Goal: Book appointment/travel/reservation

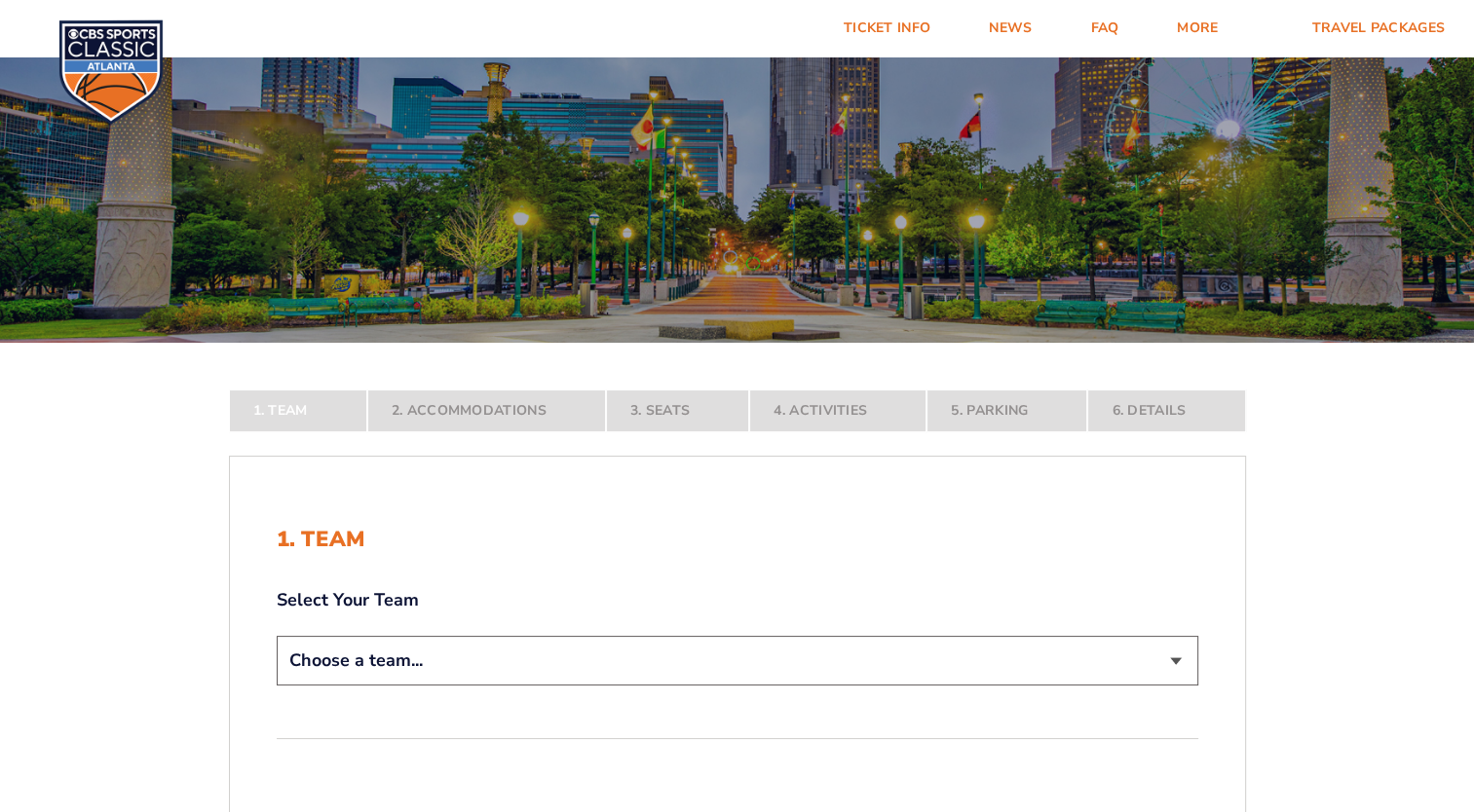
scroll to position [292, 0]
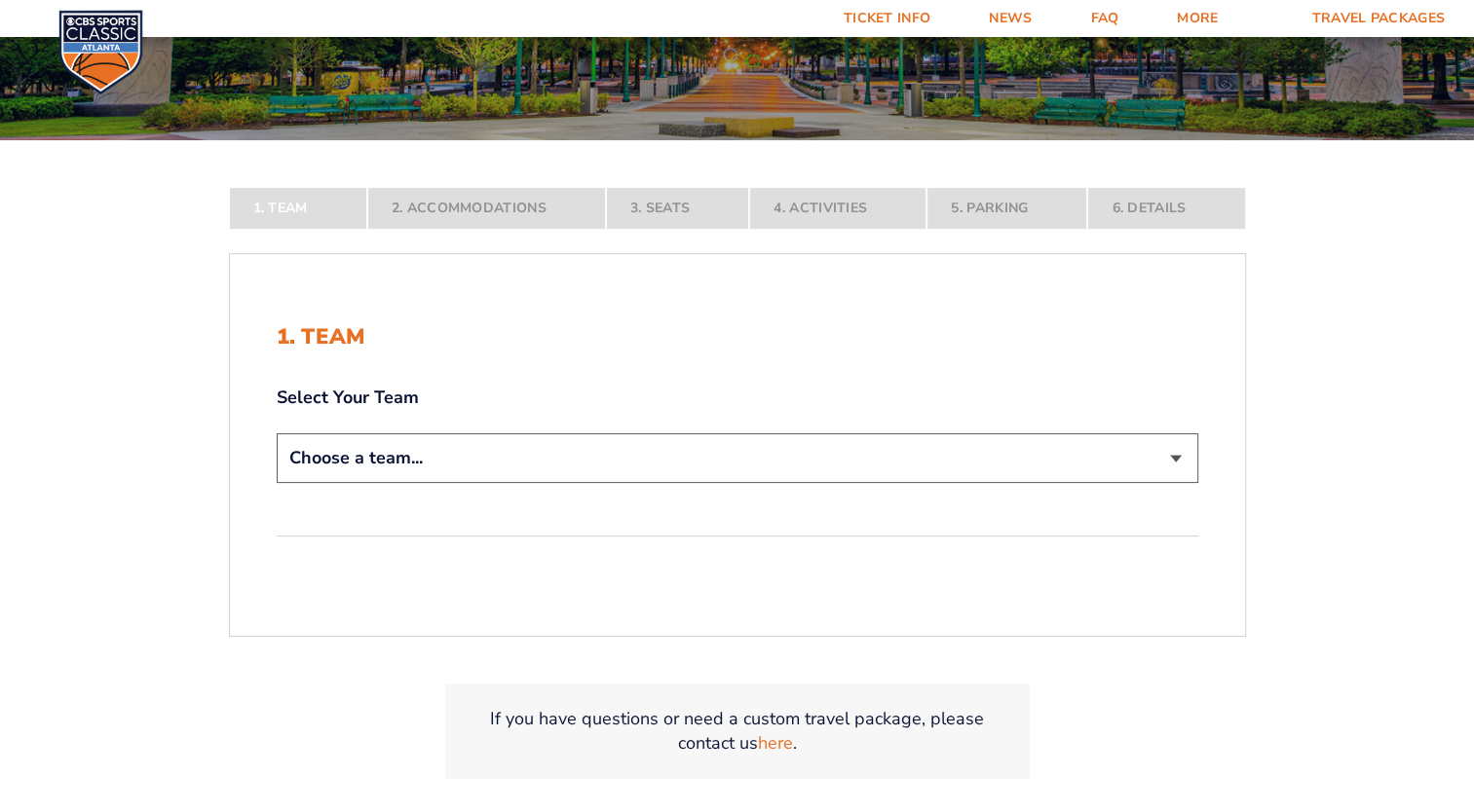
click at [504, 466] on select "Choose a team... [US_STATE] Wildcats [US_STATE] State Buckeyes [US_STATE] Tar H…" at bounding box center [738, 458] width 922 height 49
select select "12956"
click at [277, 484] on select "Choose a team... [US_STATE] Wildcats [US_STATE] State Buckeyes [US_STATE] Tar H…" at bounding box center [738, 458] width 922 height 49
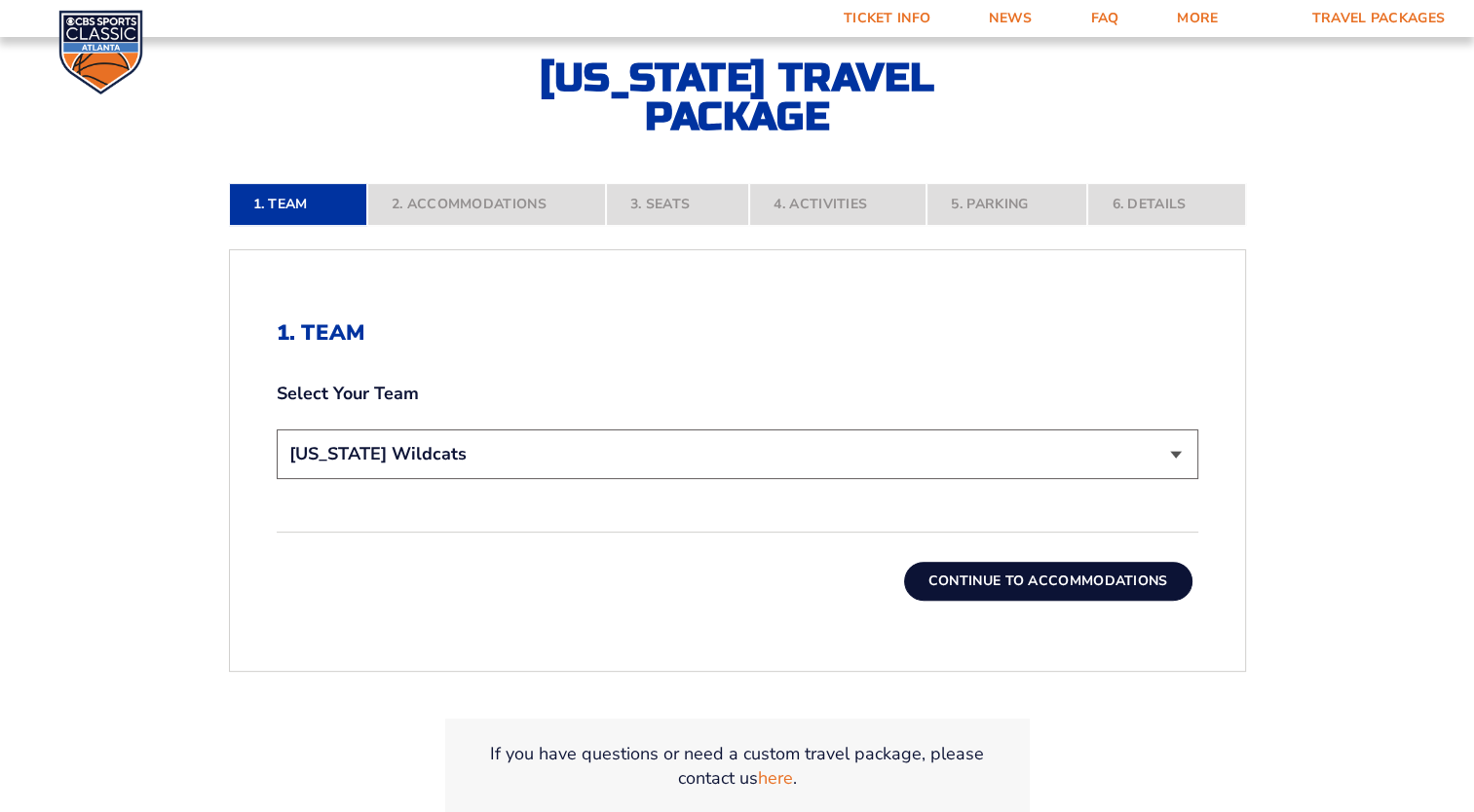
scroll to position [681, 0]
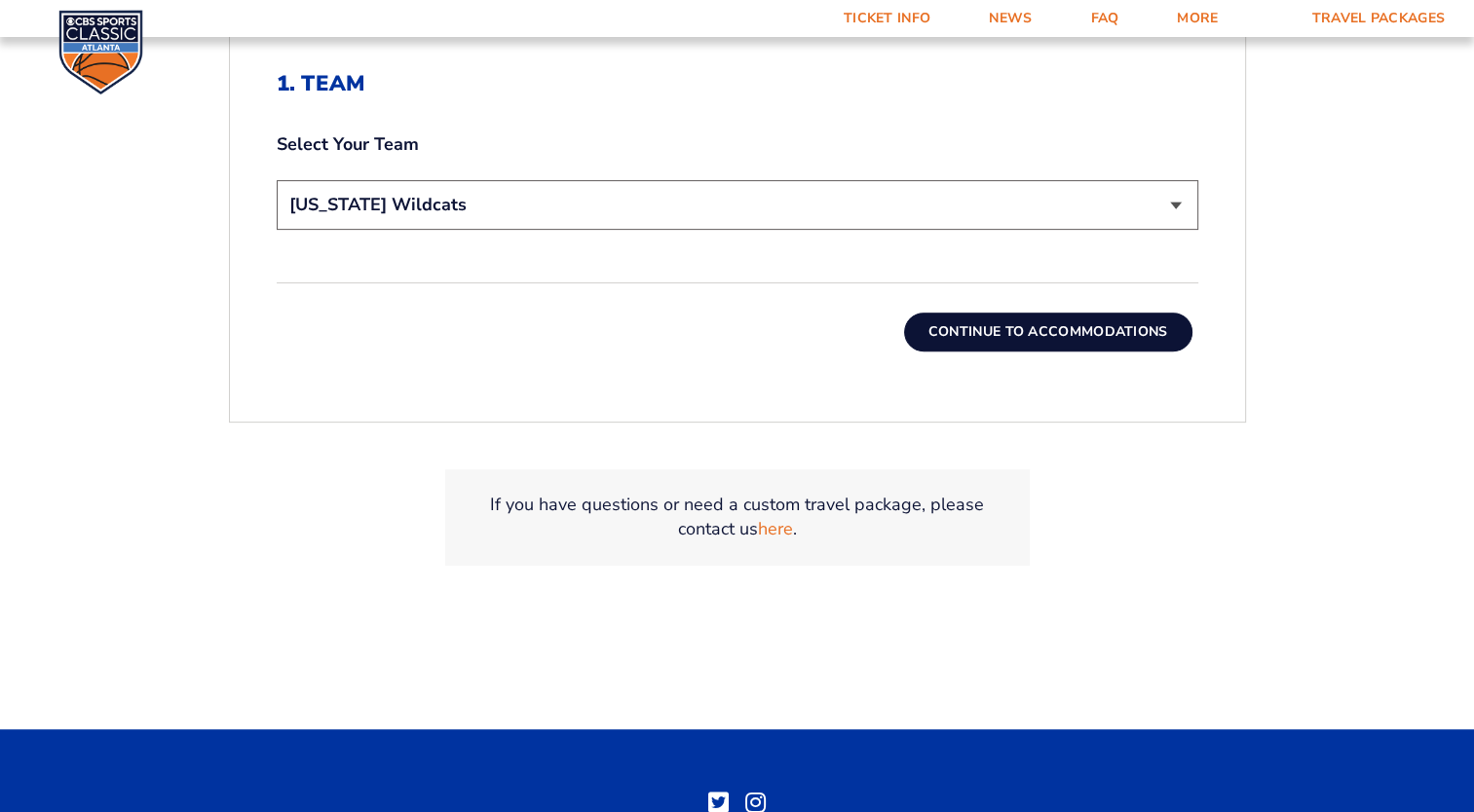
click at [1059, 329] on button "Continue To Accommodations" at bounding box center [1049, 331] width 289 height 39
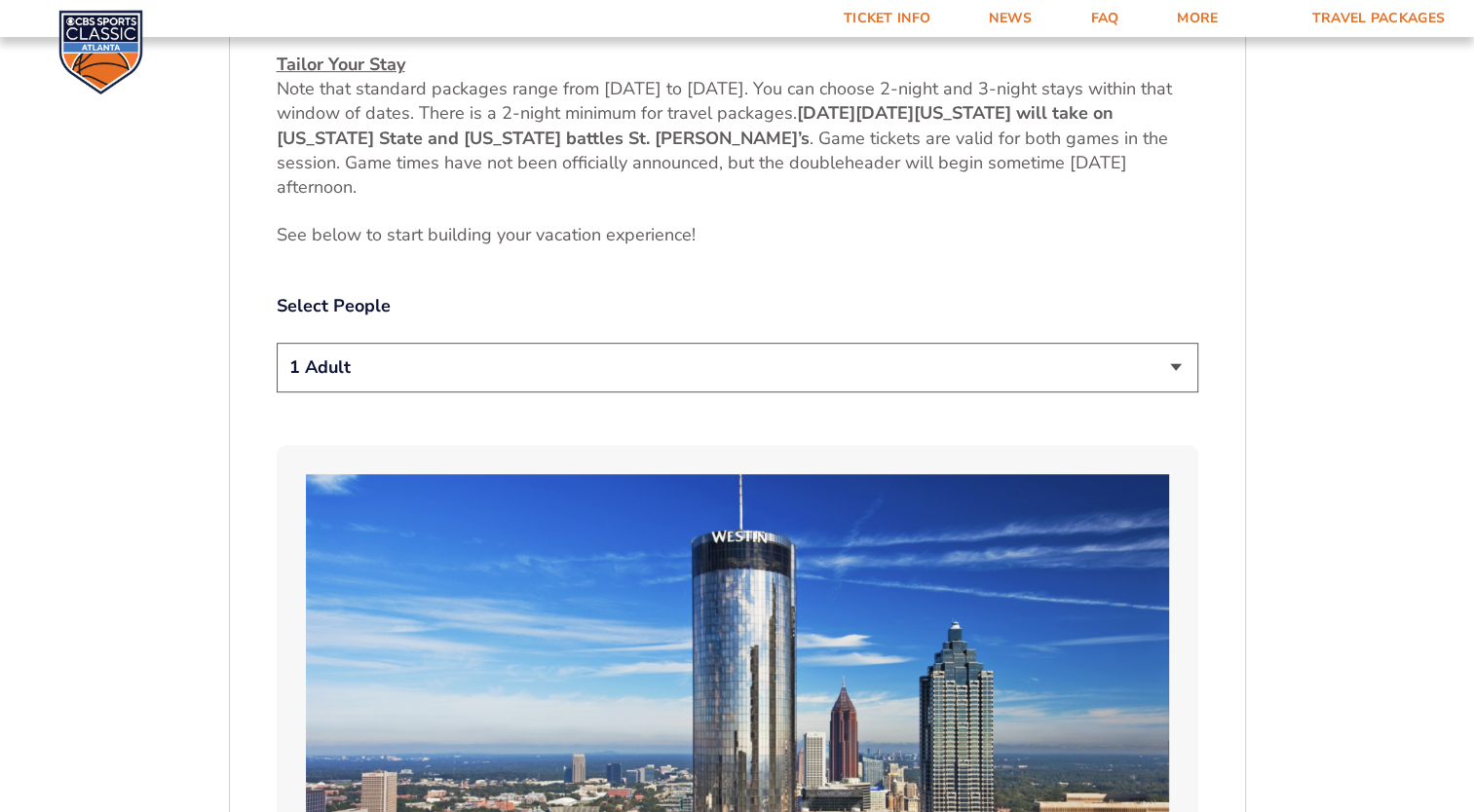
scroll to position [968, 0]
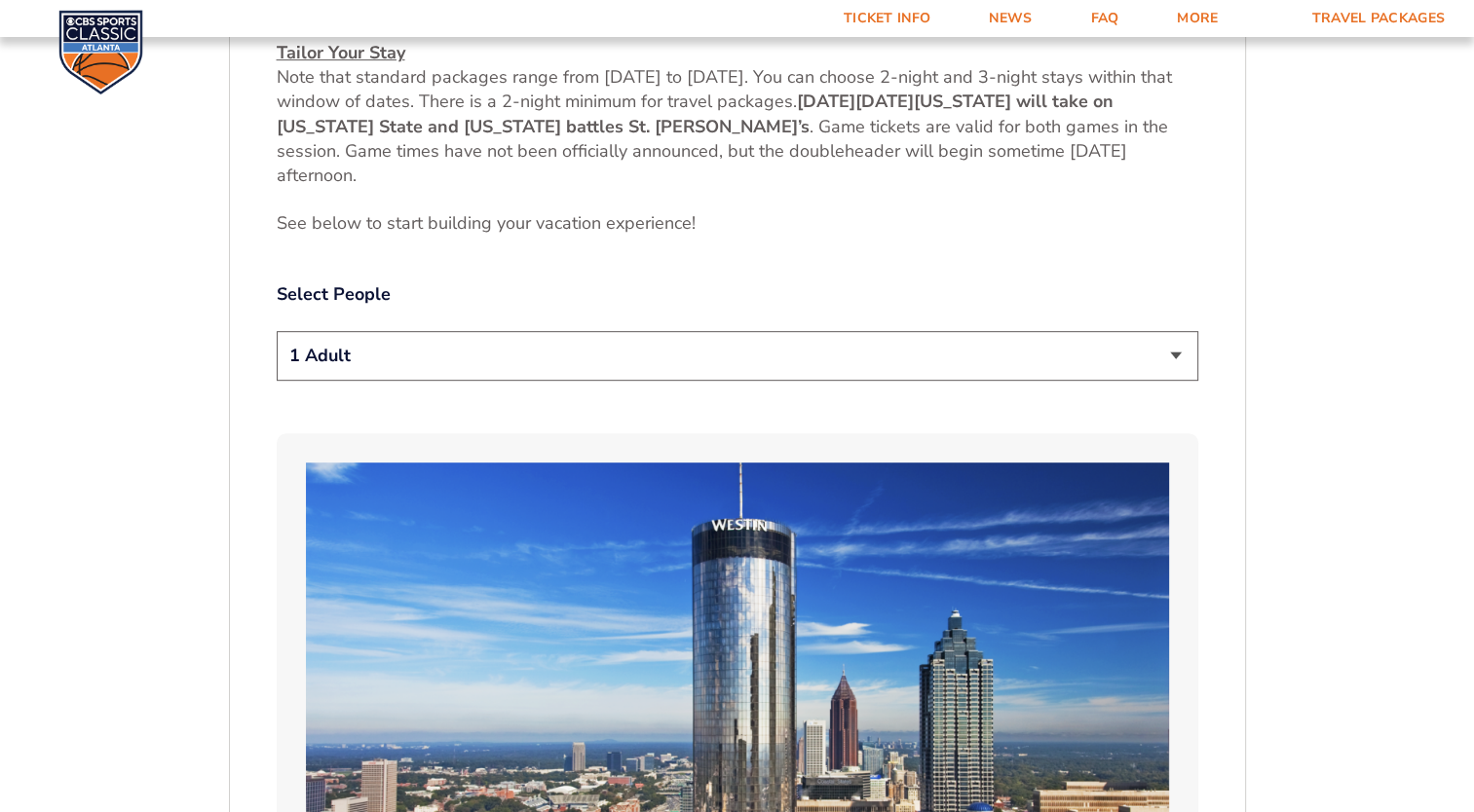
click at [683, 368] on select "1 Adult 2 Adults 3 Adults 4 Adults 2 Adults + 1 Child 2 Adults + 2 Children 2 A…" at bounding box center [738, 356] width 922 height 49
select select "2 Adults"
click at [277, 331] on select "1 Adult 2 Adults 3 Adults 4 Adults 2 Adults + 1 Child 2 Adults + 2 Children 2 A…" at bounding box center [738, 356] width 922 height 49
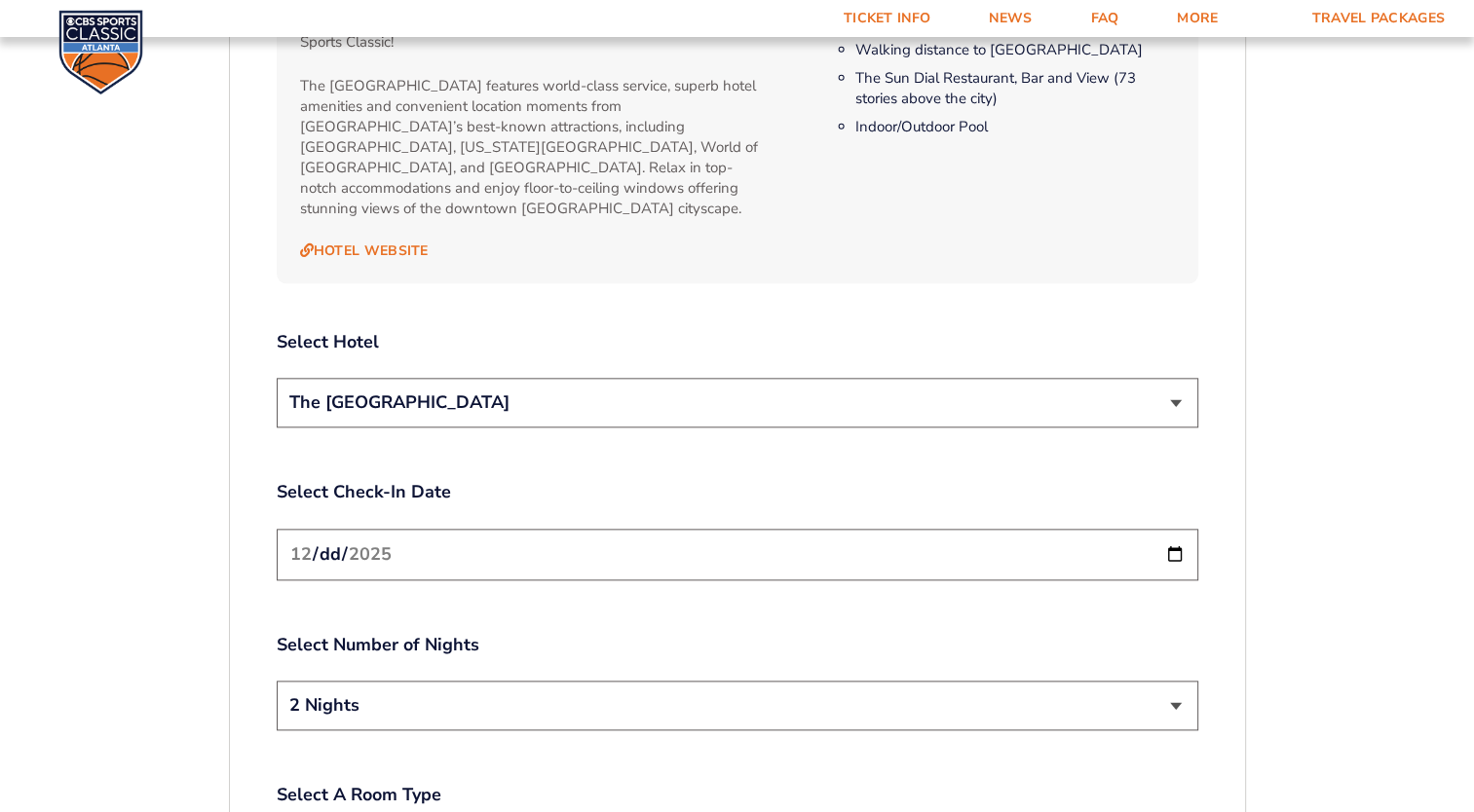
scroll to position [2039, 0]
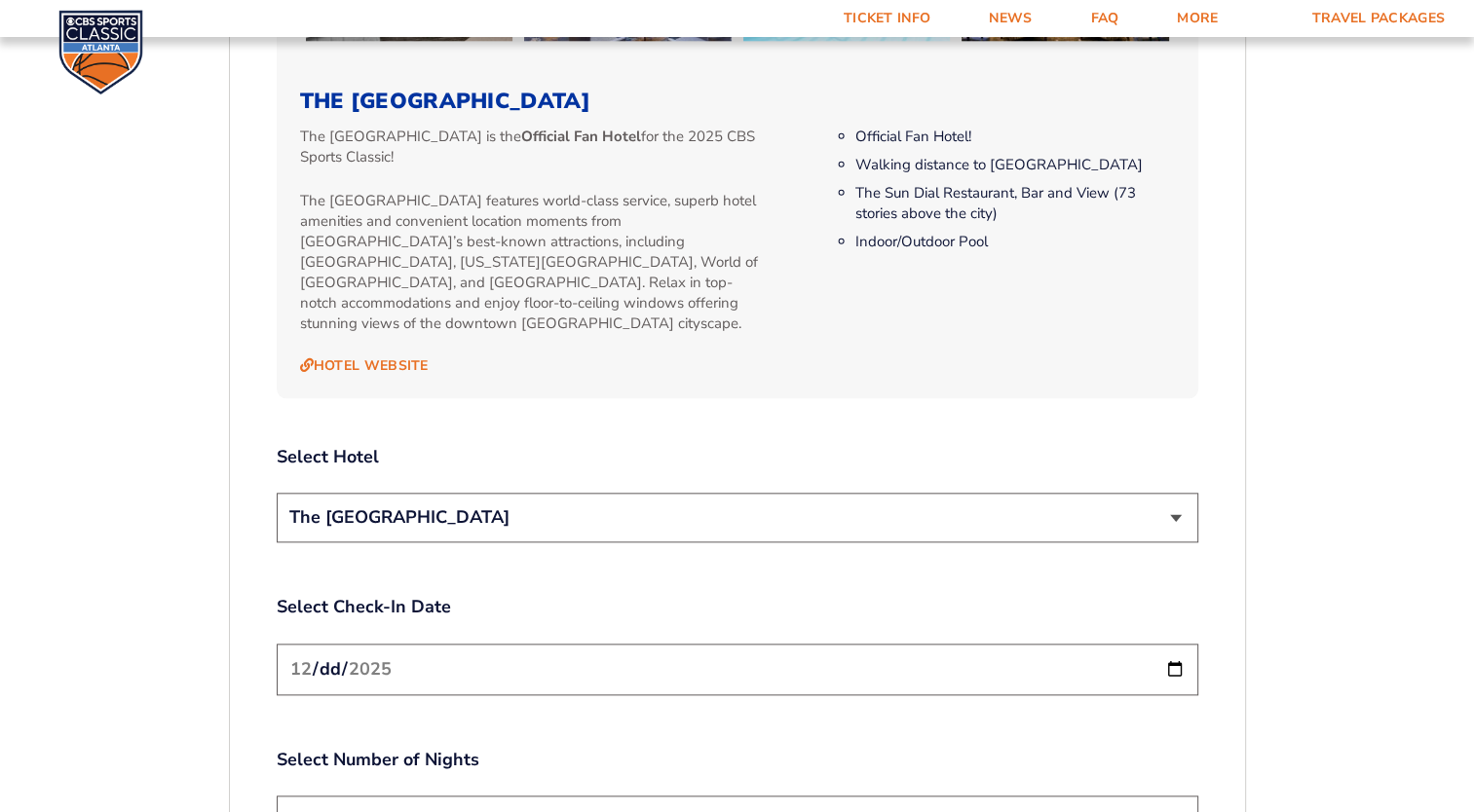
click at [543, 496] on select "The [GEOGRAPHIC_DATA]" at bounding box center [738, 517] width 922 height 49
click at [589, 450] on div "Select Hotel The [GEOGRAPHIC_DATA]" at bounding box center [738, 496] width 922 height 103
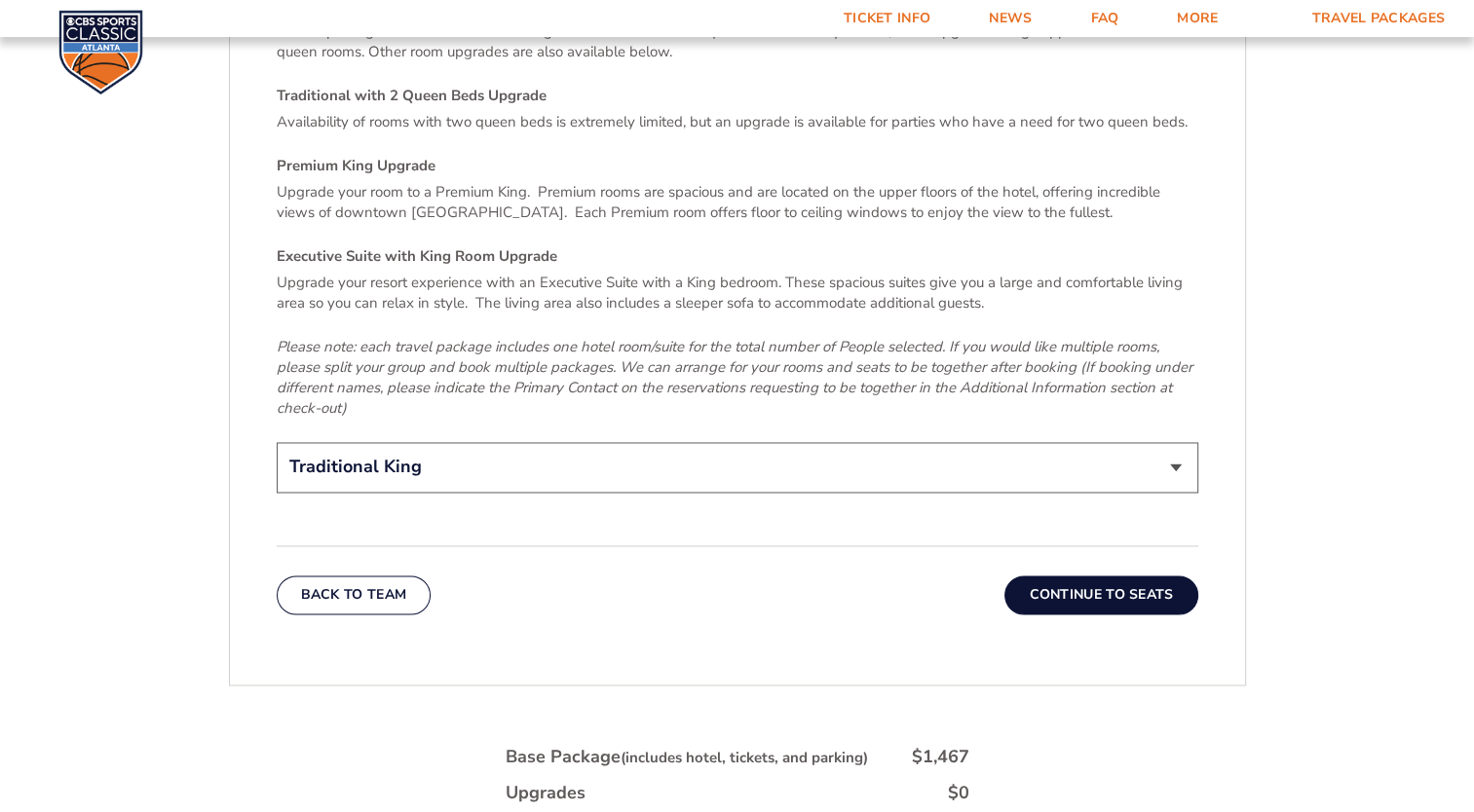
scroll to position [3014, 0]
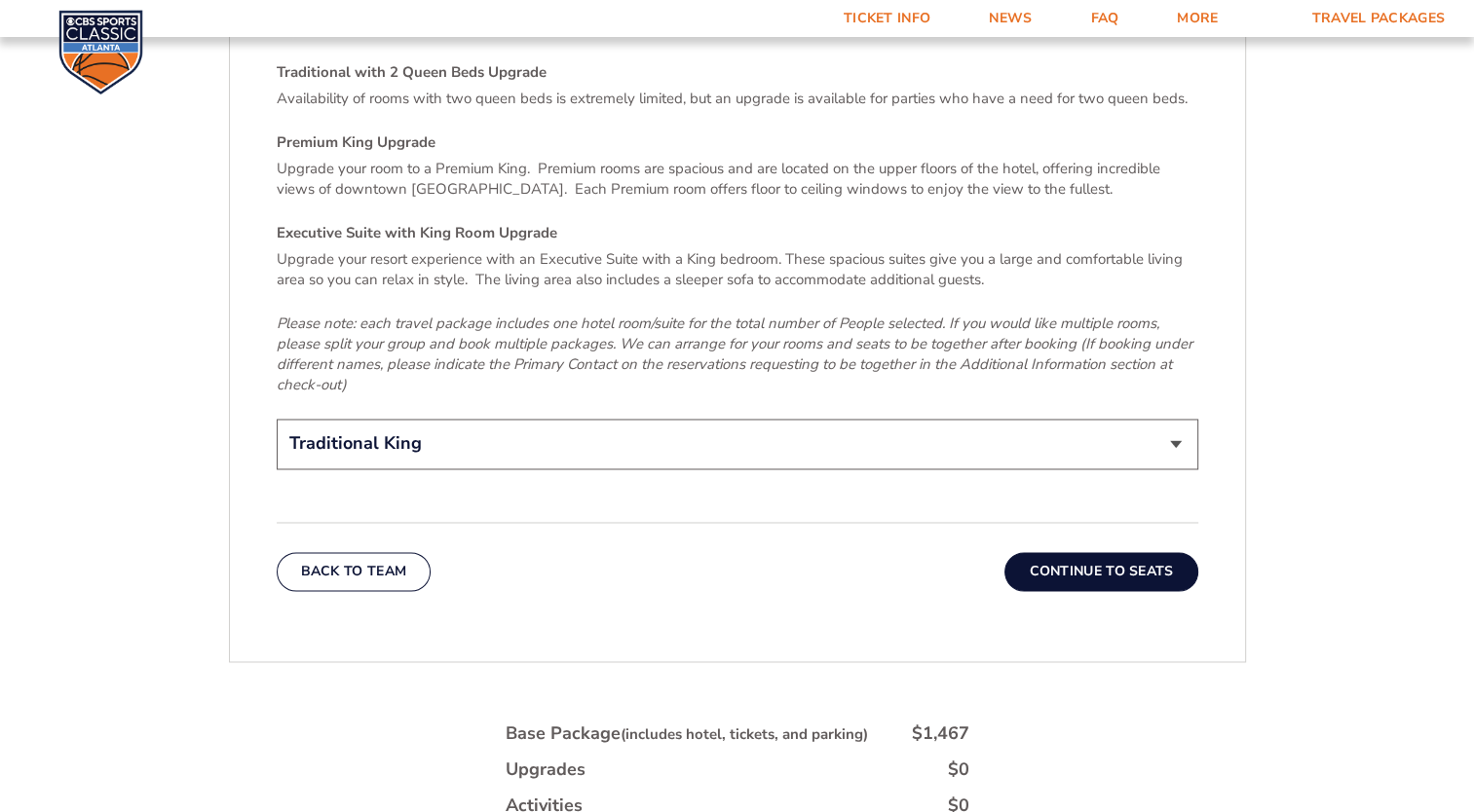
click at [799, 434] on select "Traditional King Traditional with 2 Queen Beds Upgrade (+$45 per night) Premium…" at bounding box center [738, 444] width 922 height 49
click at [1067, 552] on button "Continue To Seats" at bounding box center [1100, 571] width 193 height 39
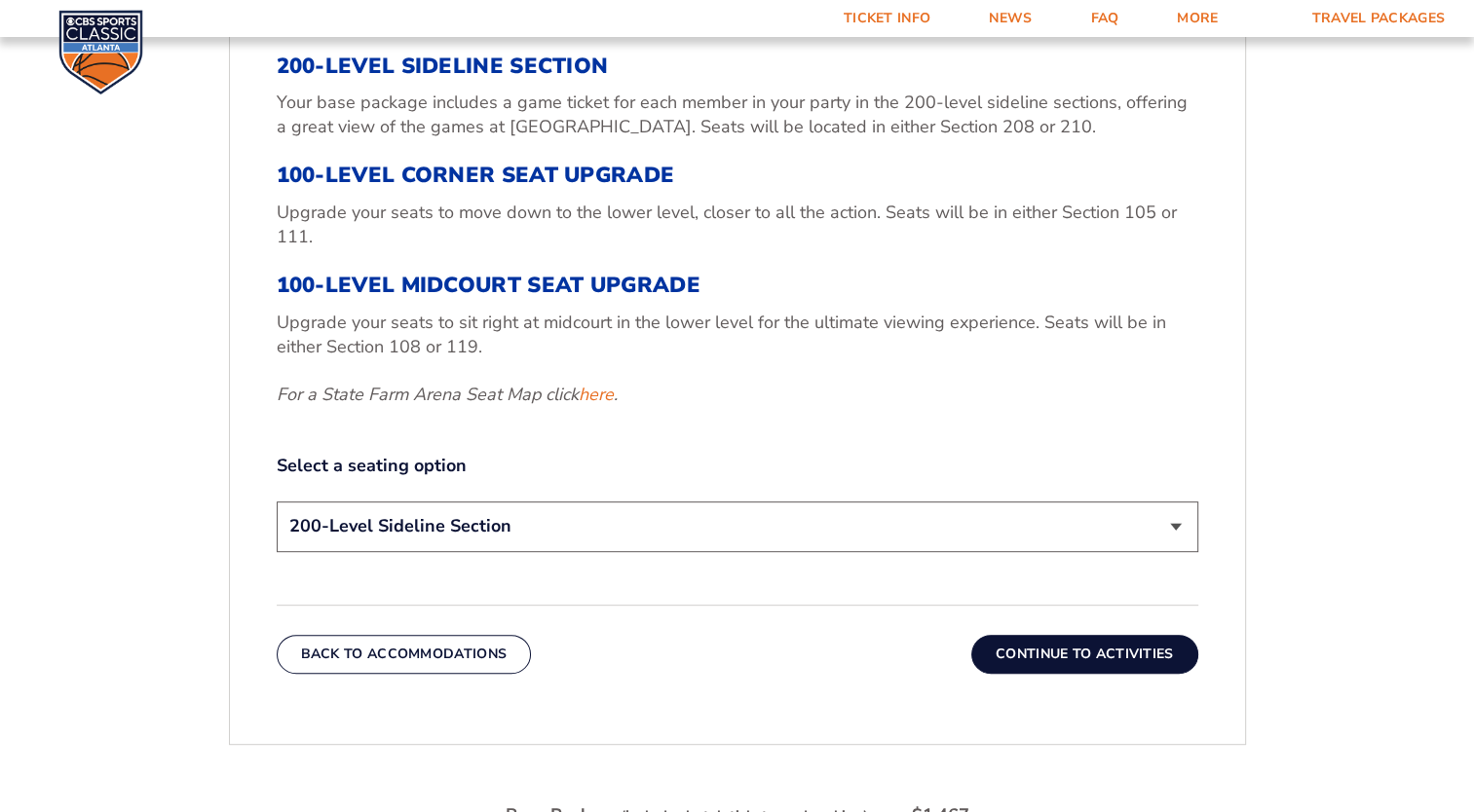
scroll to position [773, 0]
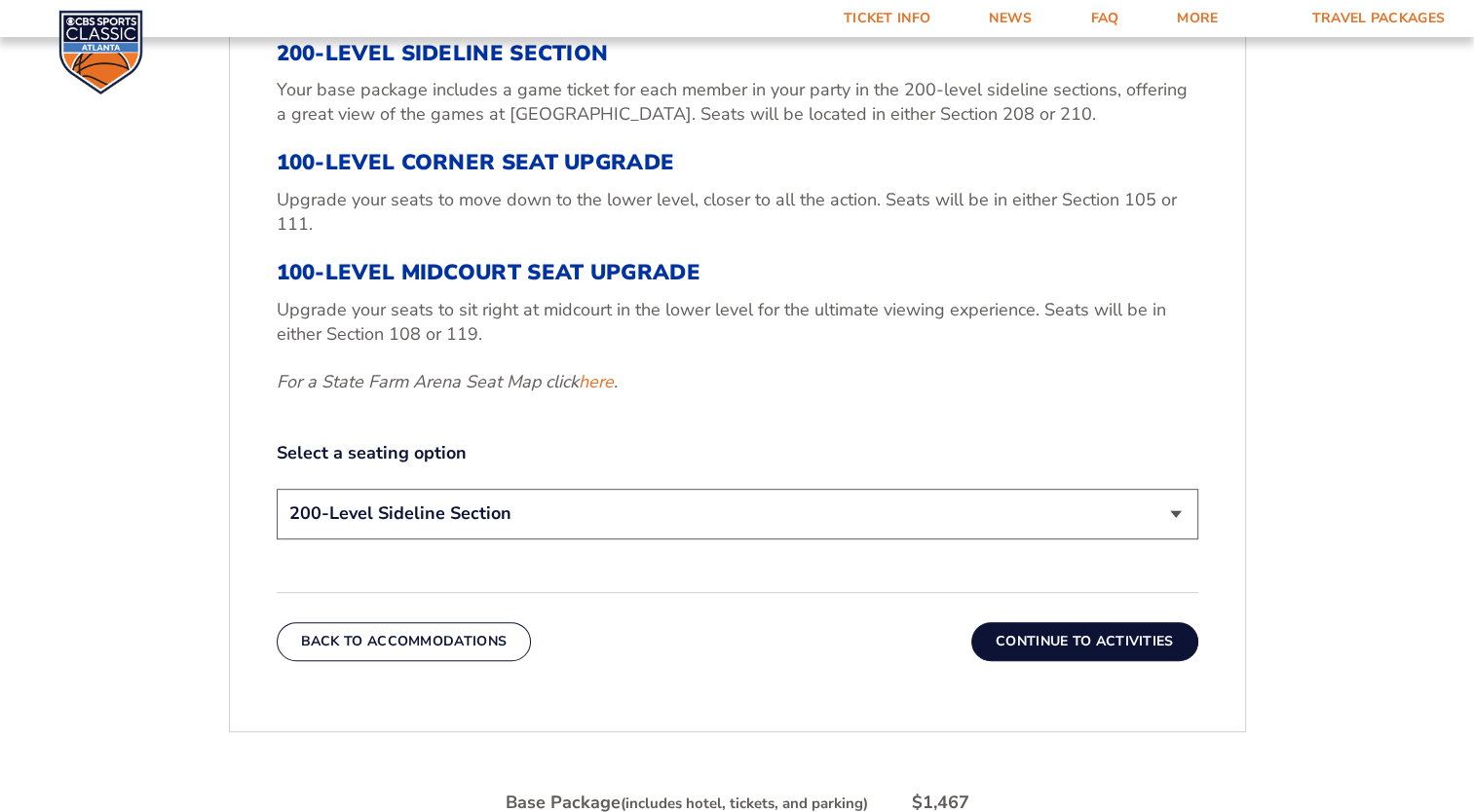
click at [495, 524] on select "200-Level Sideline Section 100-Level Corner Seat Upgrade (+$120 per person) 100…" at bounding box center [738, 513] width 922 height 49
click at [612, 447] on label "Select a seating option" at bounding box center [738, 453] width 922 height 25
click at [1059, 653] on button "Continue To Activities" at bounding box center [1084, 641] width 227 height 39
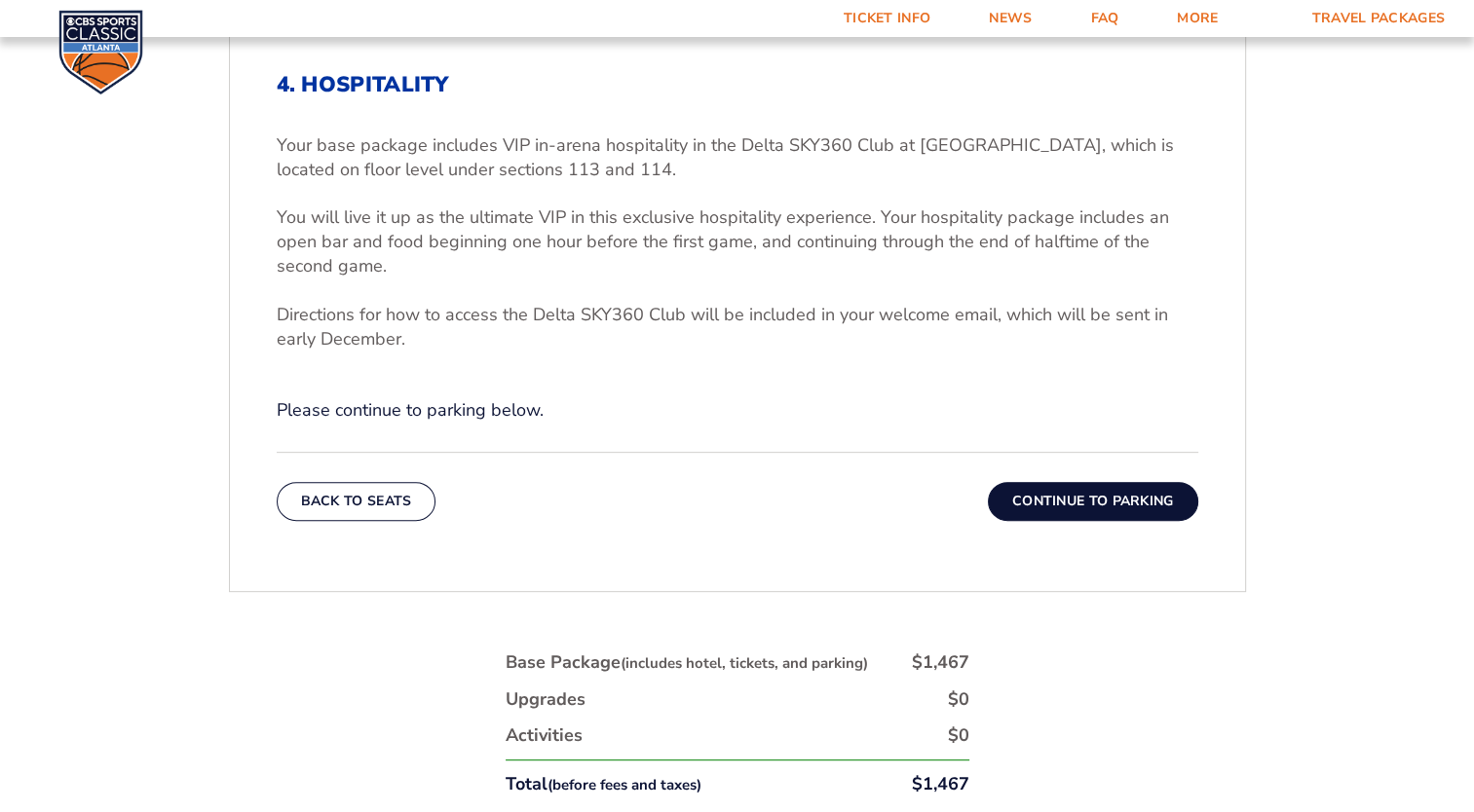
scroll to position [677, 0]
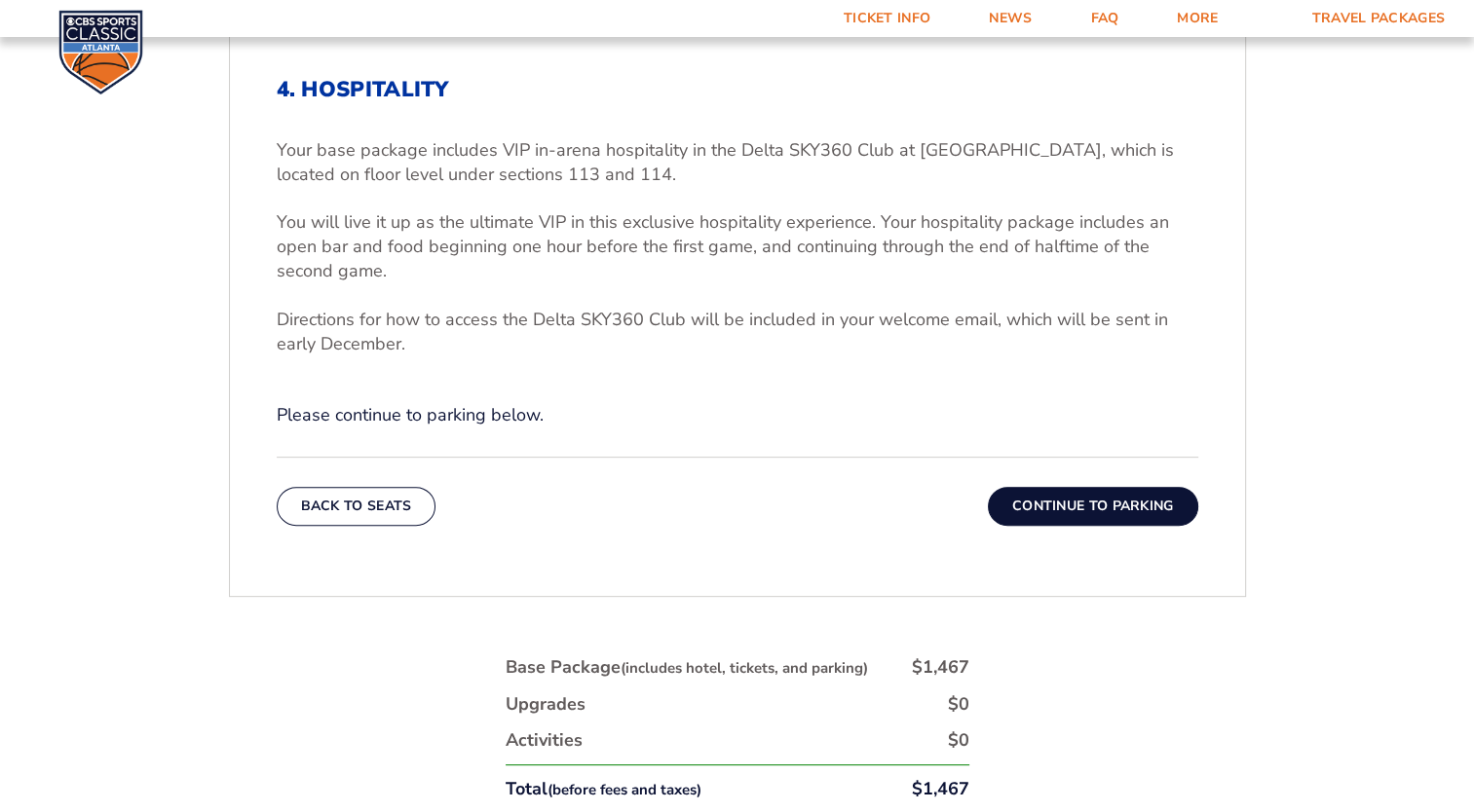
click at [1111, 512] on button "Continue To Parking" at bounding box center [1093, 505] width 211 height 39
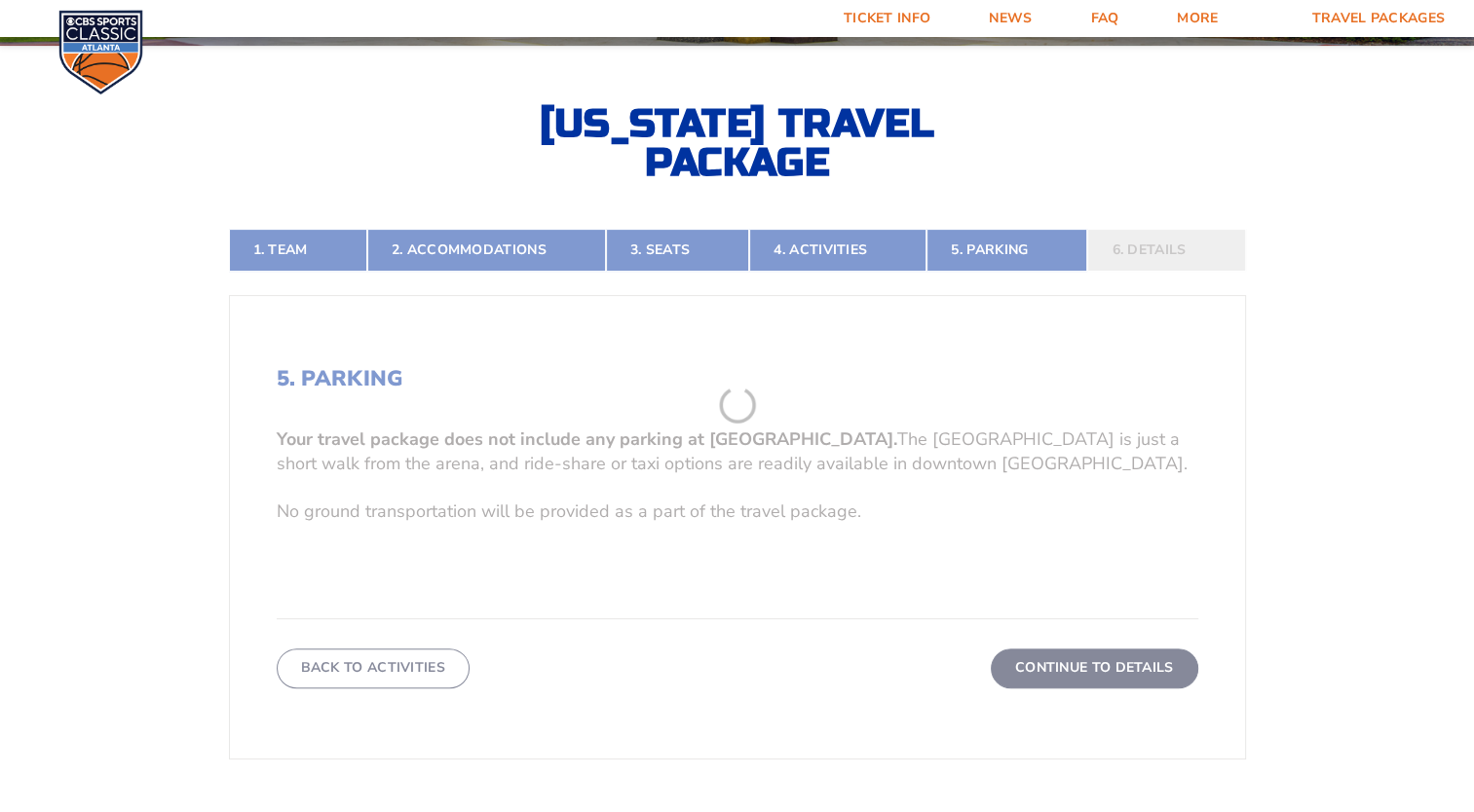
scroll to position [384, 0]
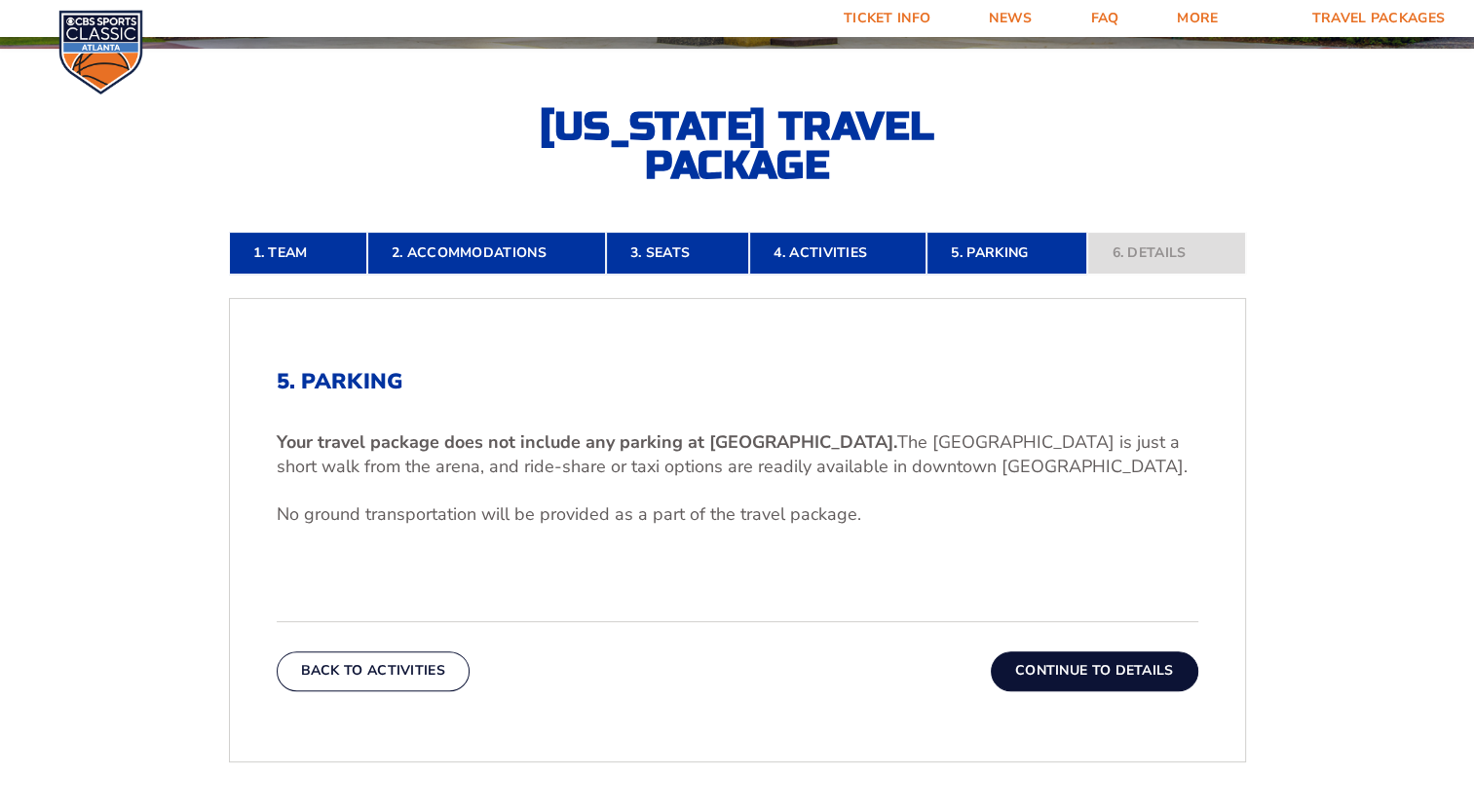
click at [1120, 686] on button "Continue To Details" at bounding box center [1095, 671] width 208 height 39
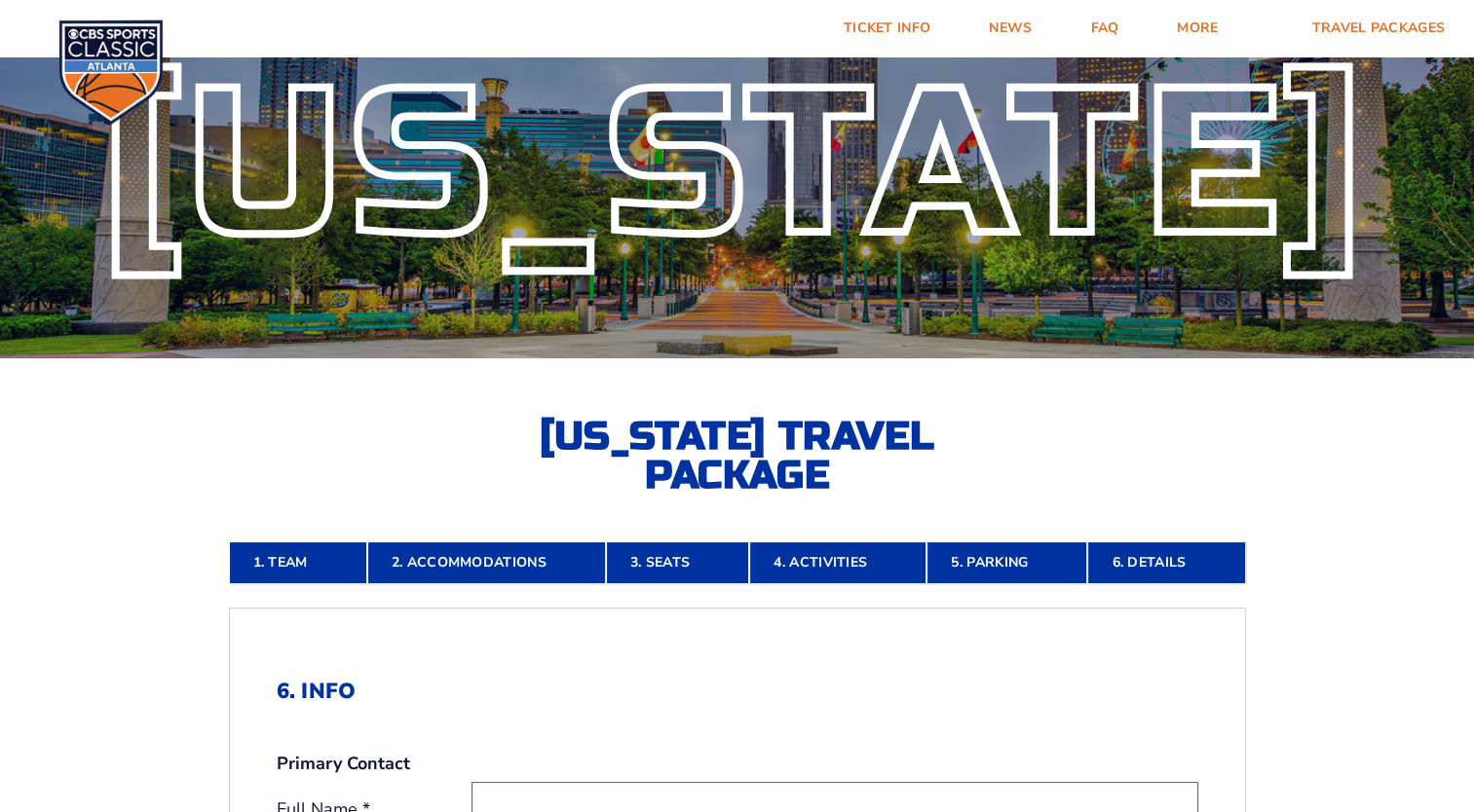
scroll to position [0, 0]
